Goal: Navigation & Orientation: Find specific page/section

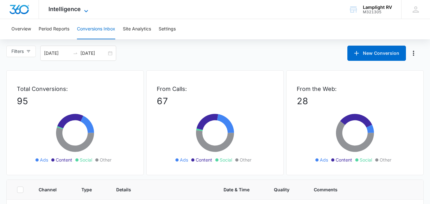
click at [85, 12] on icon at bounding box center [86, 11] width 8 height 8
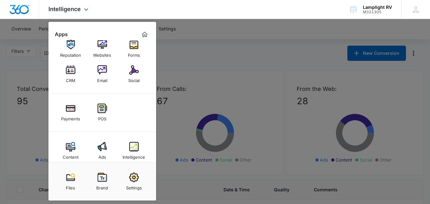
scroll to position [18, 0]
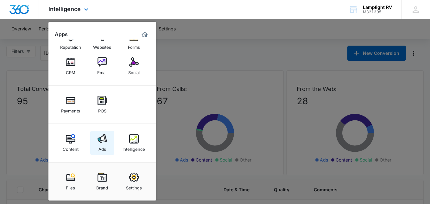
click at [101, 140] on img at bounding box center [103, 139] width 10 height 10
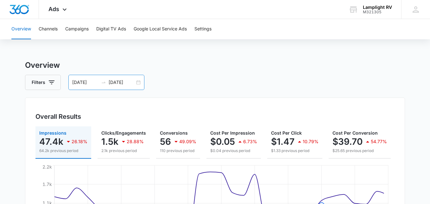
click at [138, 84] on div "[DATE] [DATE]" at bounding box center [106, 82] width 76 height 15
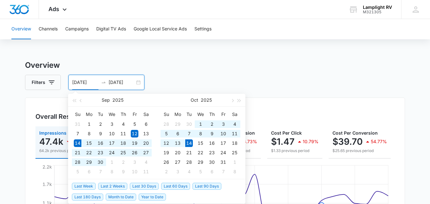
click at [140, 185] on span "Last 30 Days" at bounding box center [144, 186] width 29 height 7
type input "[DATE]"
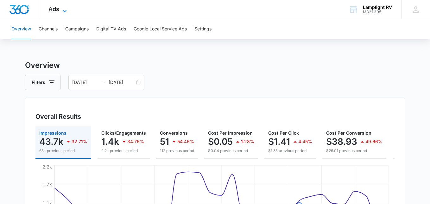
click at [66, 9] on icon at bounding box center [65, 11] width 8 height 8
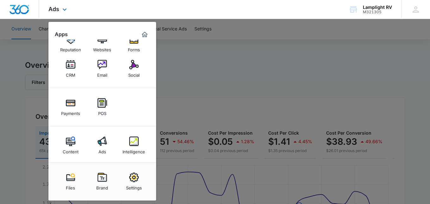
scroll to position [18, 0]
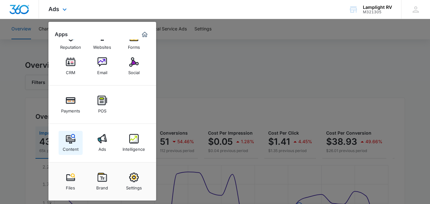
click at [73, 140] on img at bounding box center [71, 139] width 10 height 10
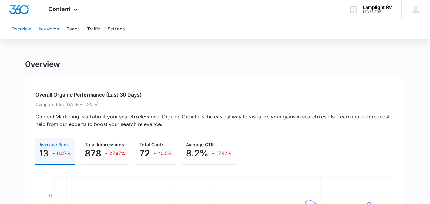
click at [53, 32] on button "Keywords" at bounding box center [49, 29] width 20 height 20
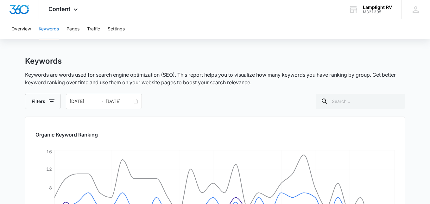
scroll to position [2, 0]
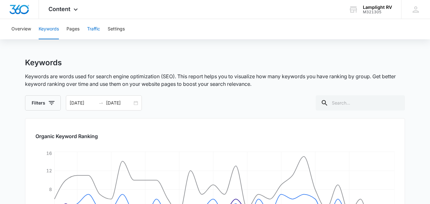
click at [98, 27] on button "Traffic" at bounding box center [93, 29] width 13 height 20
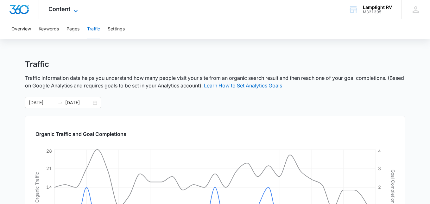
click at [77, 10] on icon at bounding box center [76, 11] width 8 height 8
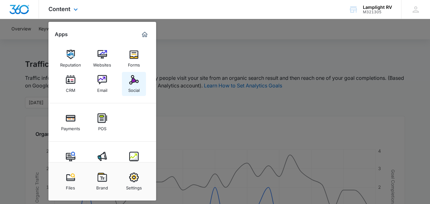
click at [132, 82] on img at bounding box center [134, 80] width 10 height 10
